Goal: Information Seeking & Learning: Learn about a topic

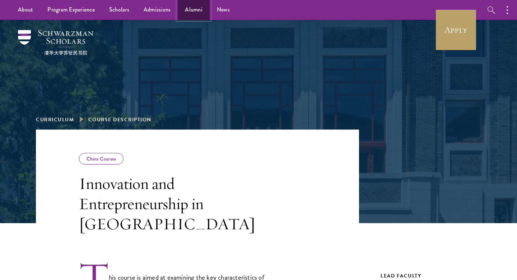
click at [197, 9] on link "Alumni" at bounding box center [194, 10] width 32 height 20
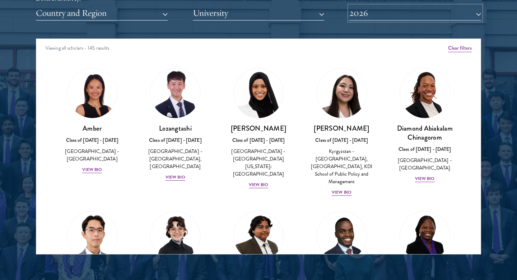
click at [393, 19] on button "2026" at bounding box center [416, 13] width 132 height 15
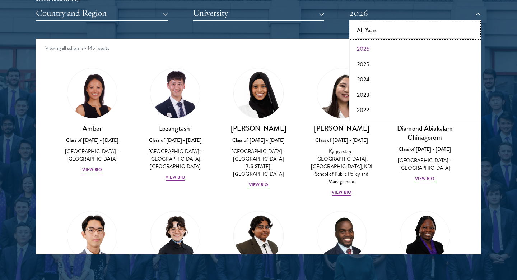
click at [369, 30] on button "All Years" at bounding box center [416, 30] width 128 height 15
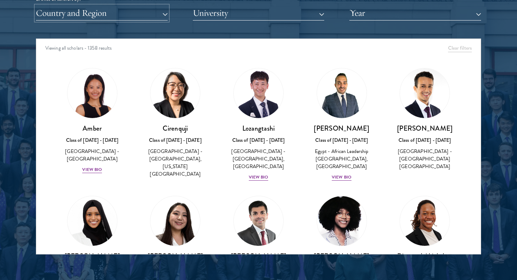
click at [147, 15] on button "Country and Region" at bounding box center [102, 13] width 132 height 15
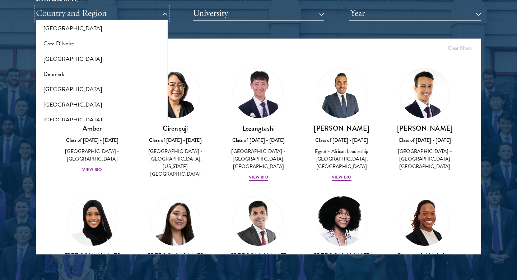
scroll to position [312, 0]
click at [82, 73] on button "Denmark" at bounding box center [102, 72] width 128 height 15
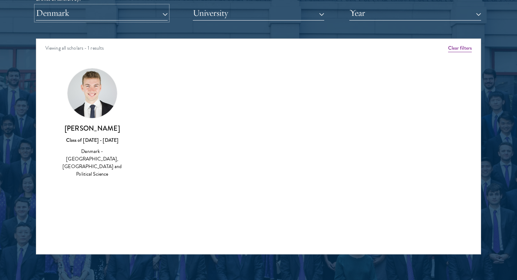
click at [111, 10] on button "Denmark" at bounding box center [102, 13] width 132 height 15
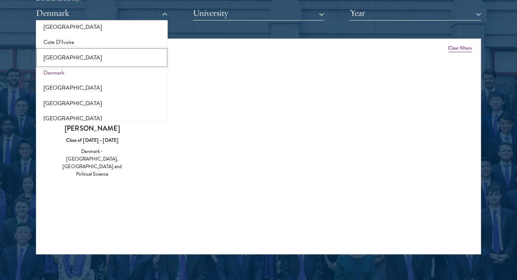
click at [49, 58] on button "[GEOGRAPHIC_DATA]" at bounding box center [102, 57] width 128 height 15
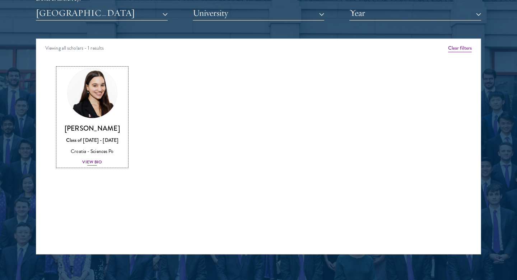
click at [95, 157] on div "[PERSON_NAME] Class of [DATE] - [DATE] Croatia - Sciences Po View Bio" at bounding box center [92, 145] width 69 height 42
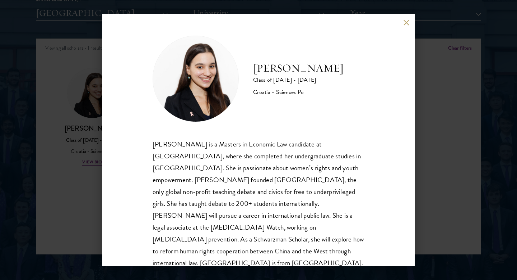
click at [407, 27] on div "[PERSON_NAME] Class of [DATE] - [DATE] Croatia - Sciences Po [PERSON_NAME] is a…" at bounding box center [258, 140] width 313 height 252
click at [404, 22] on button at bounding box center [407, 22] width 6 height 6
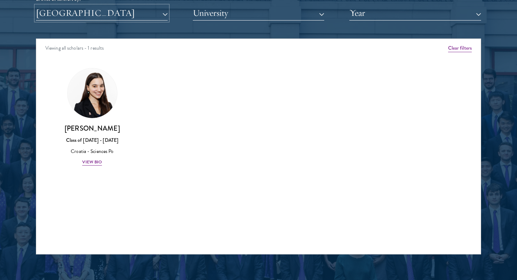
click at [114, 11] on button "[GEOGRAPHIC_DATA]" at bounding box center [102, 13] width 132 height 15
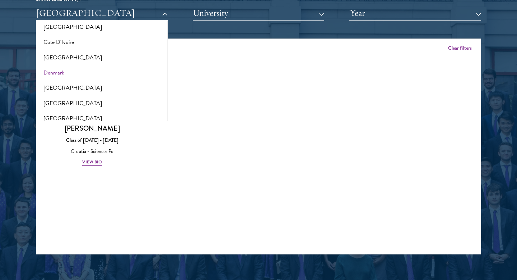
click at [202, 170] on div "Amber Class of [DATE] - [DATE] [GEOGRAPHIC_DATA] - [GEOGRAPHIC_DATA] View Bio C…" at bounding box center [258, 123] width 445 height 129
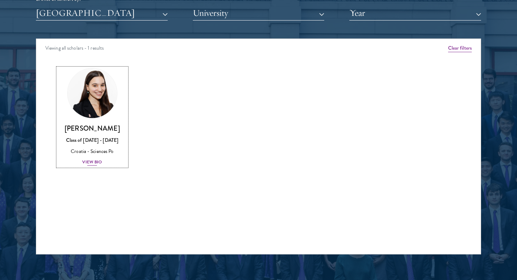
click at [89, 162] on div "View Bio" at bounding box center [92, 161] width 20 height 7
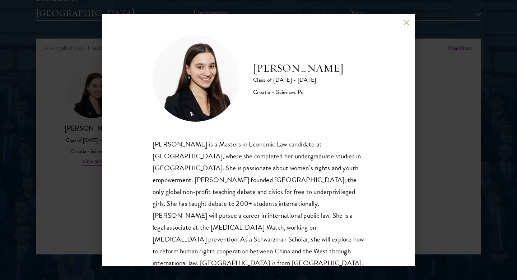
click at [407, 24] on button at bounding box center [407, 22] width 6 height 6
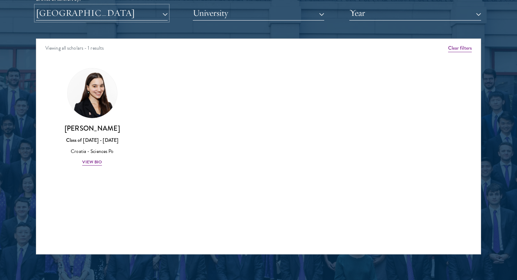
click at [112, 14] on button "[GEOGRAPHIC_DATA]" at bounding box center [102, 13] width 132 height 15
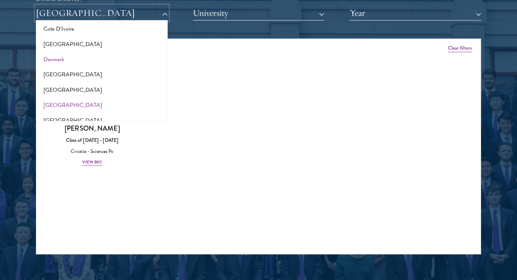
scroll to position [344, 0]
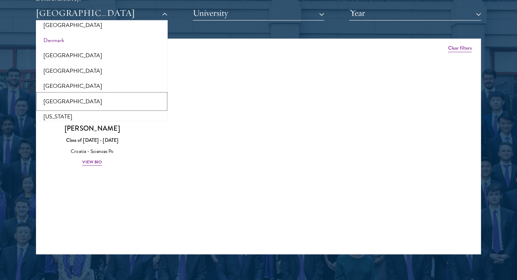
click at [59, 103] on button "[GEOGRAPHIC_DATA]" at bounding box center [102, 101] width 128 height 15
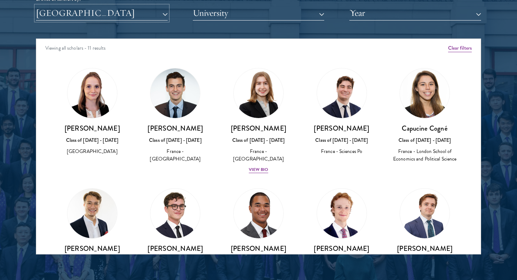
click at [121, 13] on button "[GEOGRAPHIC_DATA]" at bounding box center [102, 13] width 132 height 15
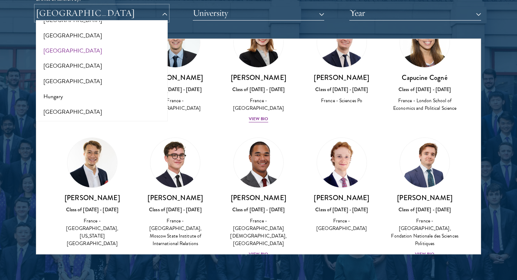
scroll to position [507, 0]
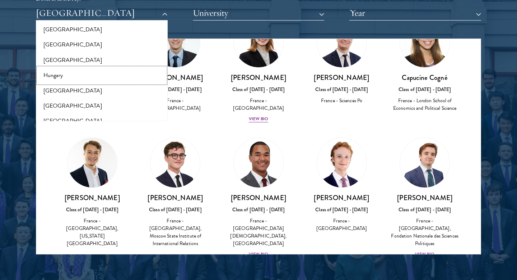
click at [64, 76] on button "Hungary" at bounding box center [102, 75] width 128 height 15
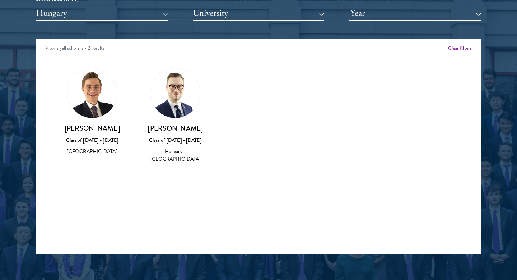
click at [87, 24] on div "Scholar Directory Congratulations and welcome to the Schwarzman Scholars Class …" at bounding box center [259, 71] width 446 height 365
click at [83, 16] on button "Hungary" at bounding box center [102, 13] width 132 height 15
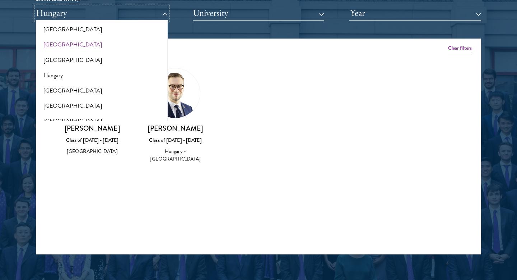
scroll to position [739, 0]
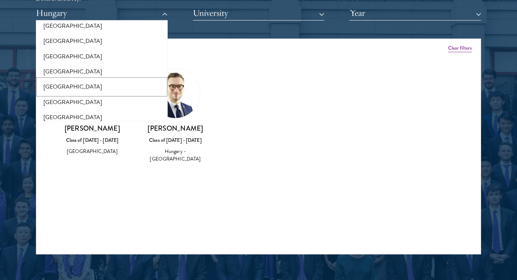
click at [52, 86] on button "[GEOGRAPHIC_DATA]" at bounding box center [102, 86] width 128 height 15
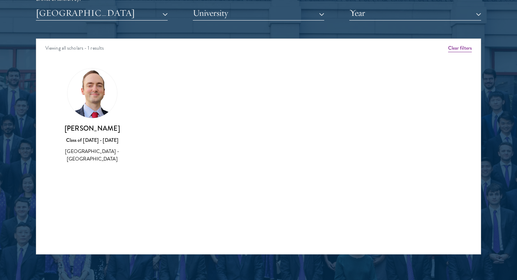
click at [84, 17] on button "[GEOGRAPHIC_DATA]" at bounding box center [102, 13] width 132 height 15
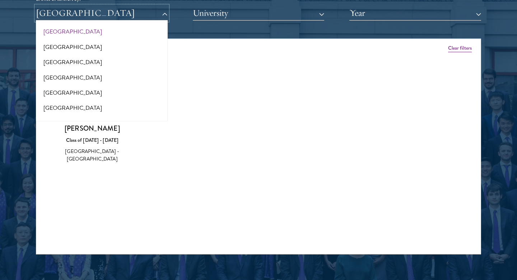
scroll to position [795, 0]
click at [59, 65] on button "[GEOGRAPHIC_DATA]" at bounding box center [102, 61] width 128 height 15
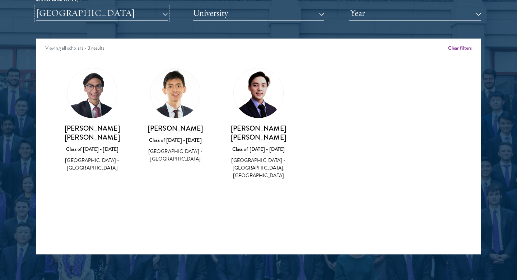
click at [82, 15] on button "[GEOGRAPHIC_DATA]" at bounding box center [102, 13] width 132 height 15
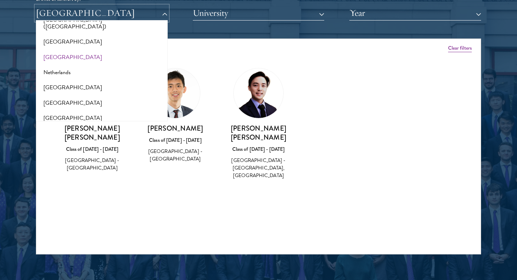
scroll to position [929, 0]
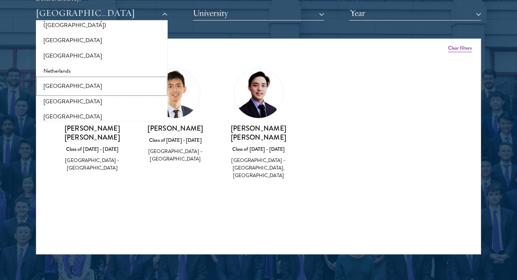
click at [63, 78] on button "[GEOGRAPHIC_DATA]" at bounding box center [102, 85] width 128 height 15
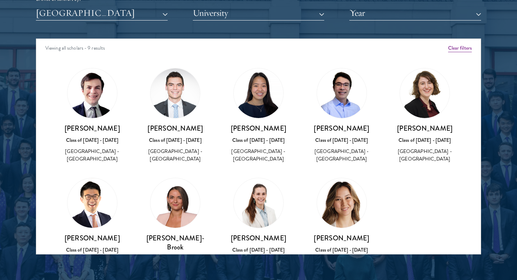
click at [80, 23] on div "Scholar Directory Congratulations and welcome to the Schwarzman Scholars Class …" at bounding box center [259, 71] width 446 height 365
click at [77, 19] on button "[GEOGRAPHIC_DATA]" at bounding box center [102, 13] width 132 height 15
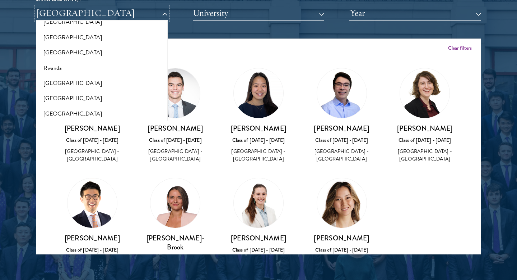
scroll to position [1164, 0]
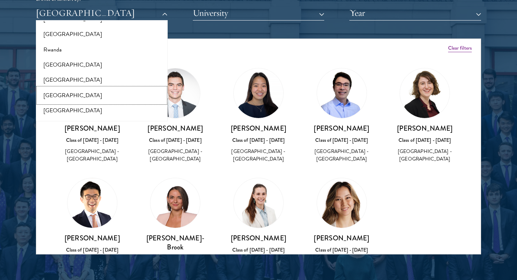
click at [58, 88] on button "[GEOGRAPHIC_DATA]" at bounding box center [102, 95] width 128 height 15
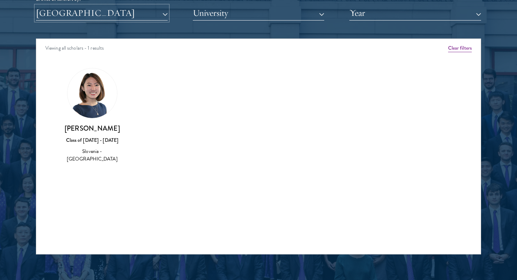
click at [88, 20] on button "[GEOGRAPHIC_DATA]" at bounding box center [102, 13] width 132 height 15
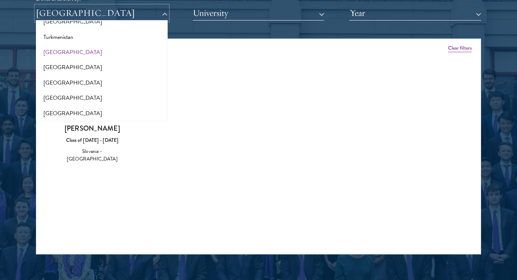
scroll to position [1427, 0]
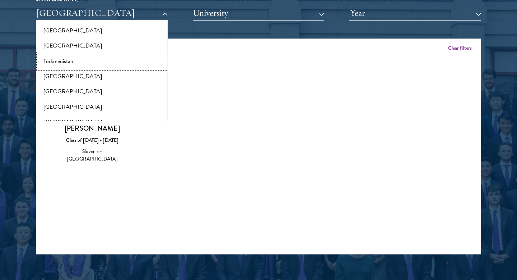
click at [65, 59] on button "Turkmenistan" at bounding box center [102, 61] width 128 height 15
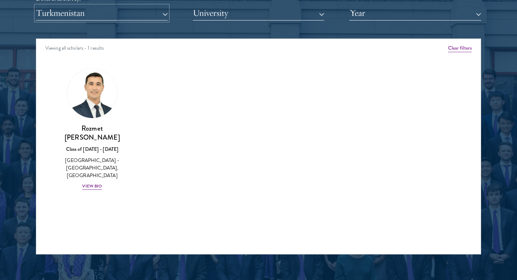
click at [79, 12] on button "Turkmenistan" at bounding box center [102, 13] width 132 height 15
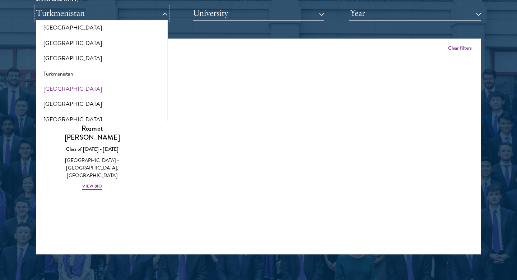
scroll to position [1412, 0]
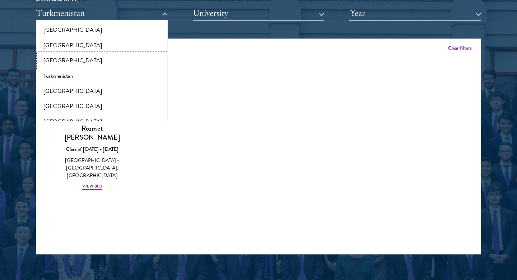
click at [52, 56] on button "[GEOGRAPHIC_DATA]" at bounding box center [102, 60] width 128 height 15
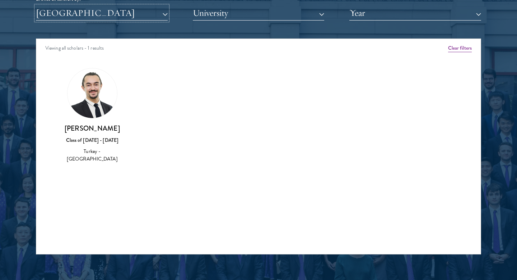
click at [76, 13] on button "[GEOGRAPHIC_DATA]" at bounding box center [102, 13] width 132 height 15
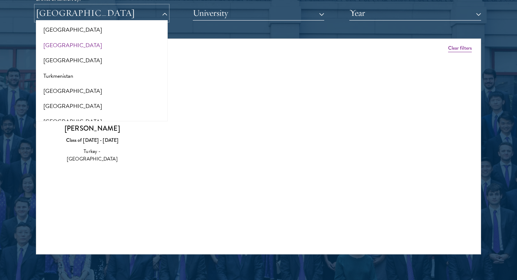
scroll to position [1507, 0]
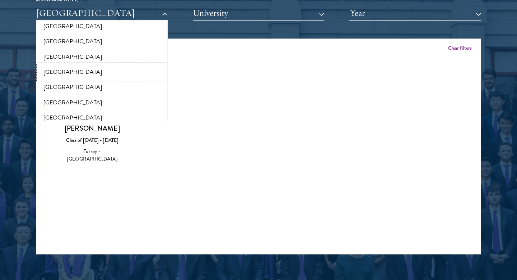
click at [63, 67] on button "[GEOGRAPHIC_DATA]" at bounding box center [102, 71] width 128 height 15
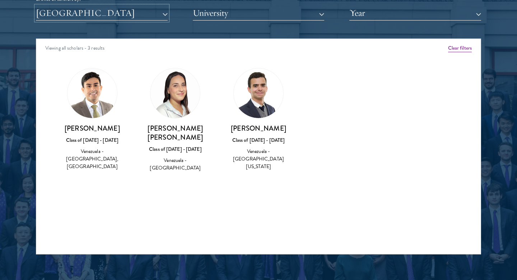
click at [86, 6] on button "[GEOGRAPHIC_DATA]" at bounding box center [102, 13] width 132 height 15
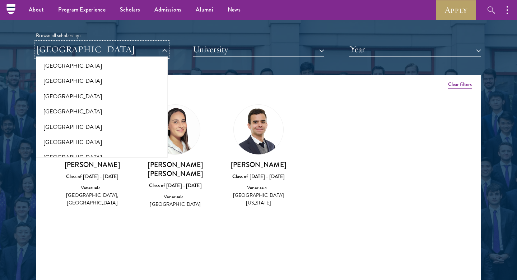
scroll to position [1244, 0]
click at [59, 120] on button "[GEOGRAPHIC_DATA]" at bounding box center [102, 127] width 128 height 15
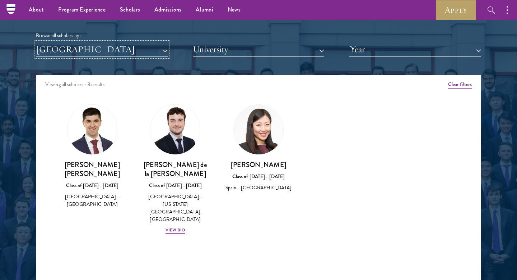
click at [85, 52] on button "[GEOGRAPHIC_DATA]" at bounding box center [102, 49] width 132 height 15
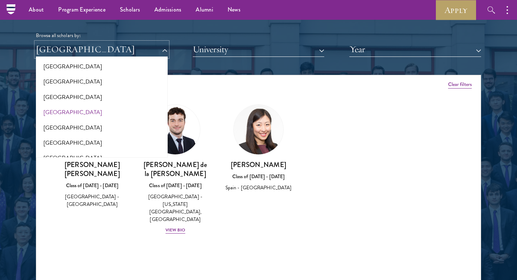
scroll to position [1163, 0]
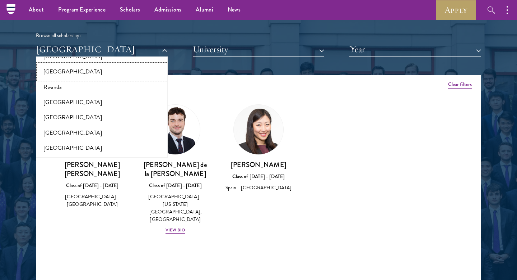
click at [57, 69] on button "[GEOGRAPHIC_DATA]" at bounding box center [102, 71] width 128 height 15
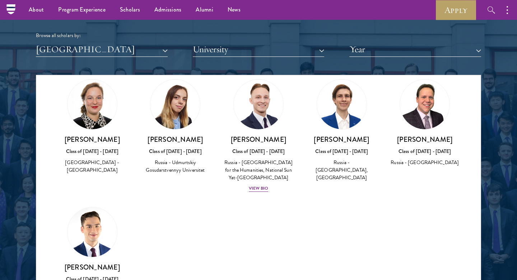
scroll to position [152, 0]
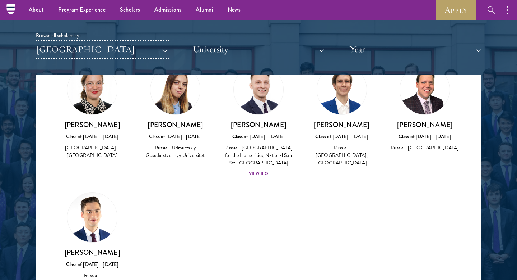
click at [92, 54] on button "[GEOGRAPHIC_DATA]" at bounding box center [102, 49] width 132 height 15
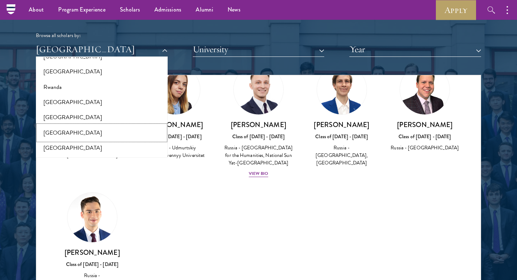
click at [62, 129] on button "[GEOGRAPHIC_DATA]" at bounding box center [102, 132] width 128 height 15
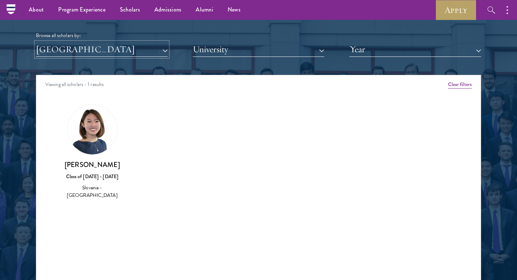
click at [94, 53] on button "[GEOGRAPHIC_DATA]" at bounding box center [102, 49] width 132 height 15
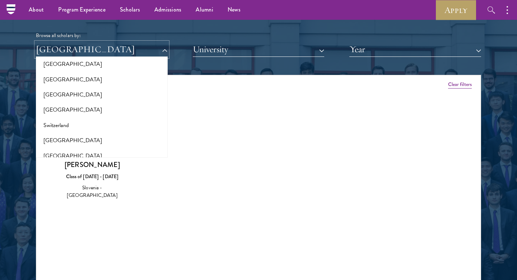
scroll to position [1274, 0]
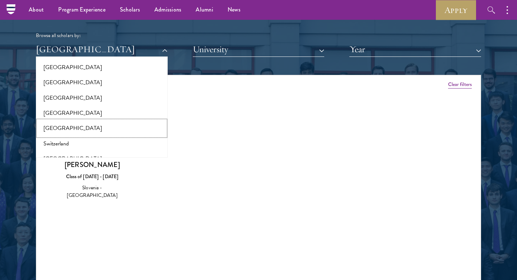
click at [64, 120] on button "[GEOGRAPHIC_DATA]" at bounding box center [102, 127] width 128 height 15
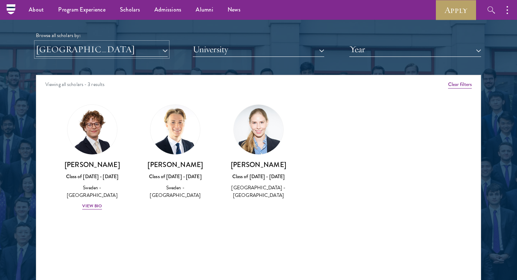
click at [86, 48] on button "[GEOGRAPHIC_DATA]" at bounding box center [102, 49] width 132 height 15
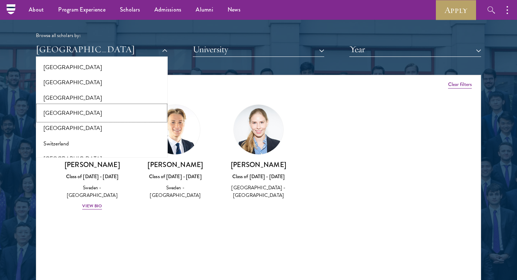
click at [62, 109] on button "[GEOGRAPHIC_DATA]" at bounding box center [102, 112] width 128 height 15
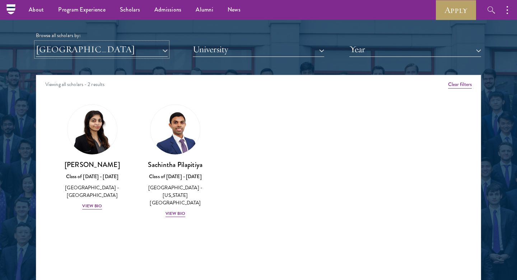
click at [87, 51] on button "[GEOGRAPHIC_DATA]" at bounding box center [102, 49] width 132 height 15
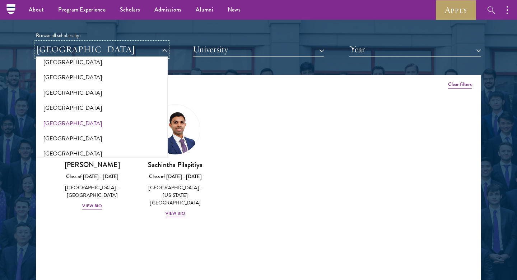
scroll to position [1245, 0]
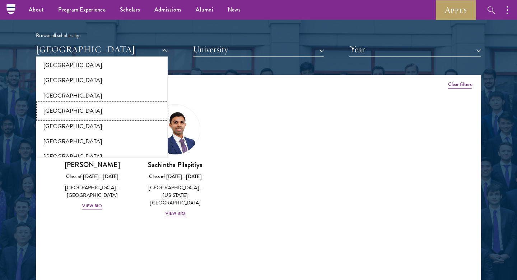
click at [64, 111] on button "[GEOGRAPHIC_DATA]" at bounding box center [102, 110] width 128 height 15
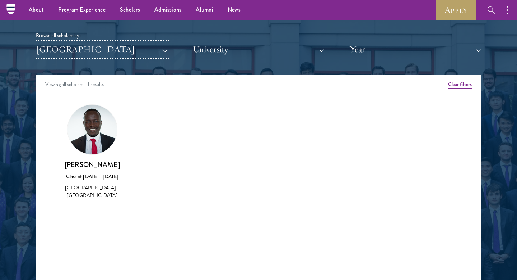
click at [84, 54] on button "[GEOGRAPHIC_DATA]" at bounding box center [102, 49] width 132 height 15
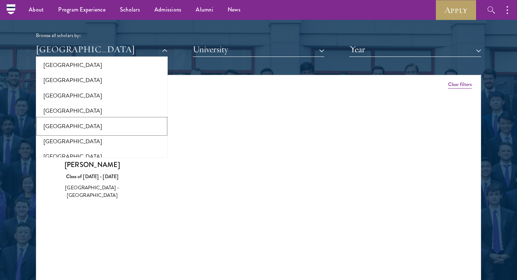
click at [62, 122] on button "[GEOGRAPHIC_DATA]" at bounding box center [102, 126] width 128 height 15
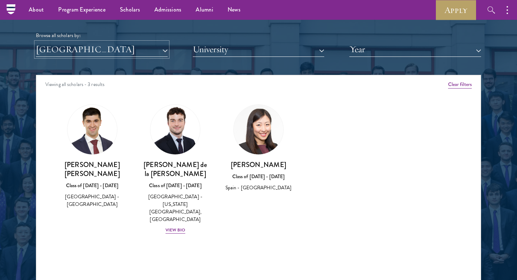
click at [92, 46] on button "[GEOGRAPHIC_DATA]" at bounding box center [102, 49] width 132 height 15
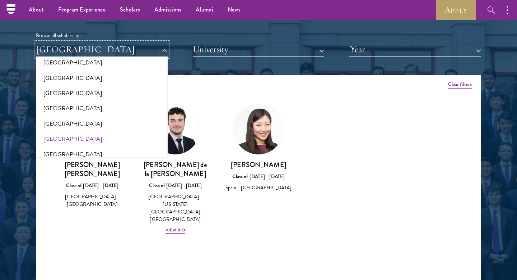
scroll to position [1217, 0]
click at [75, 106] on button "[GEOGRAPHIC_DATA]" at bounding box center [102, 108] width 128 height 15
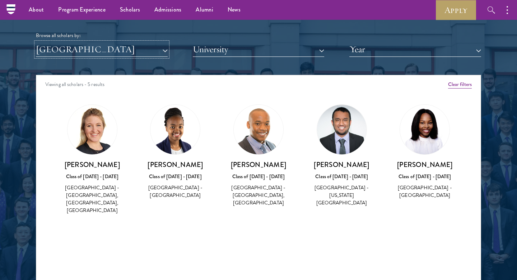
click at [103, 54] on button "[GEOGRAPHIC_DATA]" at bounding box center [102, 49] width 132 height 15
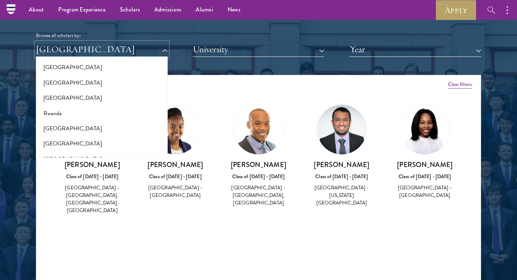
scroll to position [1136, 0]
click at [59, 63] on button "[GEOGRAPHIC_DATA]" at bounding box center [102, 67] width 128 height 15
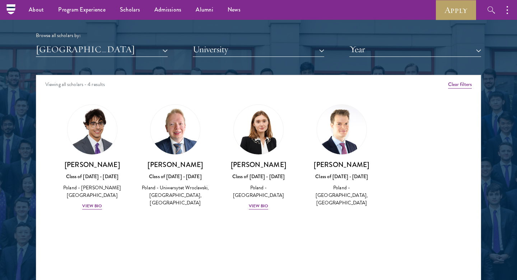
click at [178, 164] on h3 "[PERSON_NAME]" at bounding box center [175, 164] width 69 height 9
click at [183, 173] on div "Class of [DATE] - [DATE]" at bounding box center [175, 176] width 69 height 8
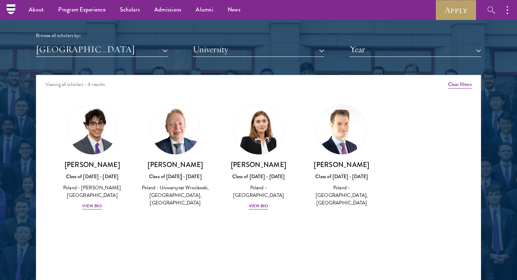
click at [183, 173] on div "Class of [DATE] - [DATE]" at bounding box center [175, 176] width 69 height 8
click at [178, 202] on div "[PERSON_NAME] Class of [DATE] - [DATE] [GEOGRAPHIC_DATA] - Uniwersytet Wroclaws…" at bounding box center [175, 155] width 83 height 117
click at [150, 225] on div "Viewing all scholars - 4 results Clear filters Amber Class of [DATE] - [DATE] […" at bounding box center [259, 183] width 446 height 216
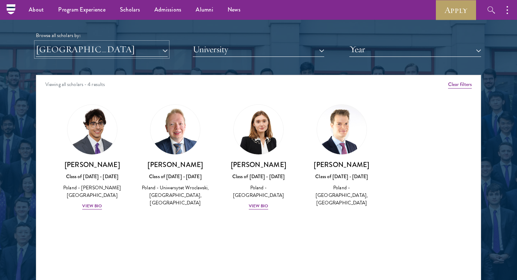
click at [128, 50] on button "[GEOGRAPHIC_DATA]" at bounding box center [102, 49] width 132 height 15
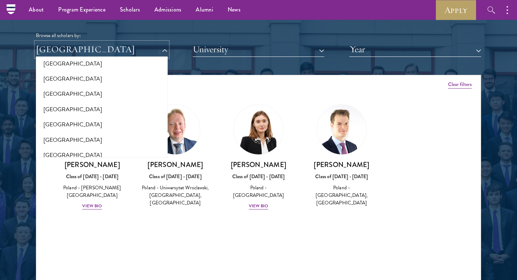
scroll to position [1012, 0]
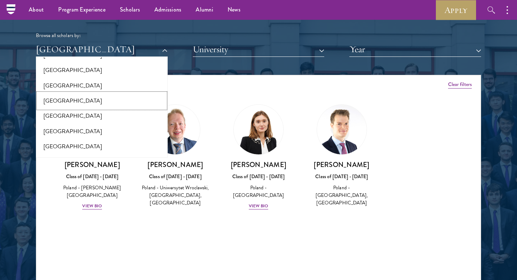
click at [78, 99] on button "[GEOGRAPHIC_DATA]" at bounding box center [102, 100] width 128 height 15
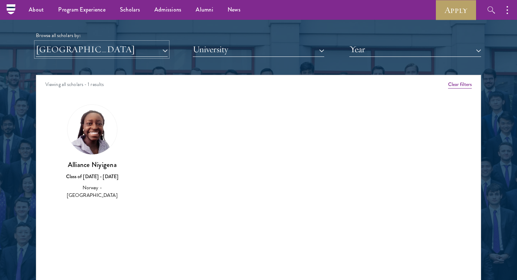
click at [91, 45] on button "[GEOGRAPHIC_DATA]" at bounding box center [102, 49] width 132 height 15
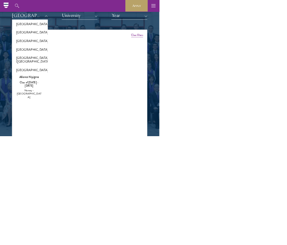
scroll to position [878, 0]
